Goal: Participate in discussion: Engage in conversation with other users on a specific topic

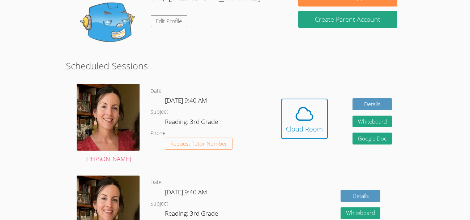
scroll to position [83, 0]
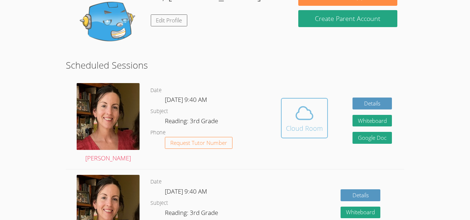
click at [304, 108] on icon at bounding box center [304, 113] width 20 height 20
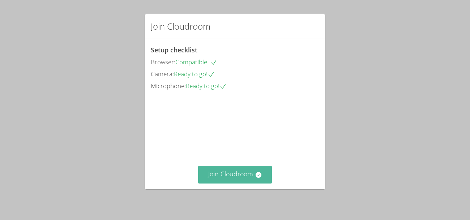
click at [247, 173] on button "Join Cloudroom" at bounding box center [235, 175] width 74 height 18
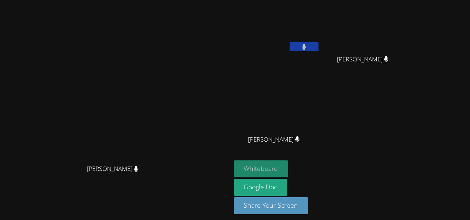
click at [288, 168] on button "Whiteboard" at bounding box center [261, 168] width 55 height 17
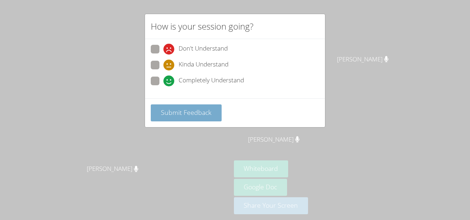
click at [195, 107] on button "Submit Feedback" at bounding box center [186, 112] width 71 height 17
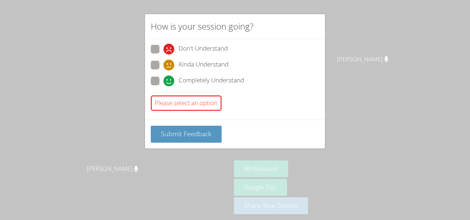
click at [197, 105] on div "Please select an option" at bounding box center [186, 103] width 71 height 16
click at [163, 86] on span at bounding box center [163, 86] width 0 height 0
click at [163, 79] on input "Completely Understand" at bounding box center [166, 80] width 6 height 6
radio input "true"
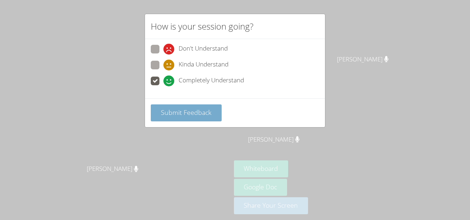
click at [174, 114] on span "Submit Feedback" at bounding box center [186, 112] width 51 height 9
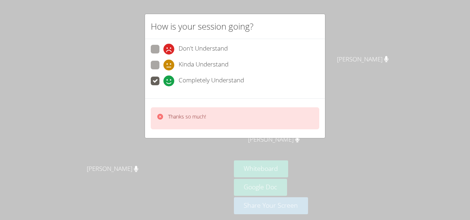
click at [163, 55] on span at bounding box center [163, 55] width 0 height 0
click at [163, 49] on input "Don't Understand" at bounding box center [166, 48] width 6 height 6
radio input "true"
